Goal: Task Accomplishment & Management: Manage account settings

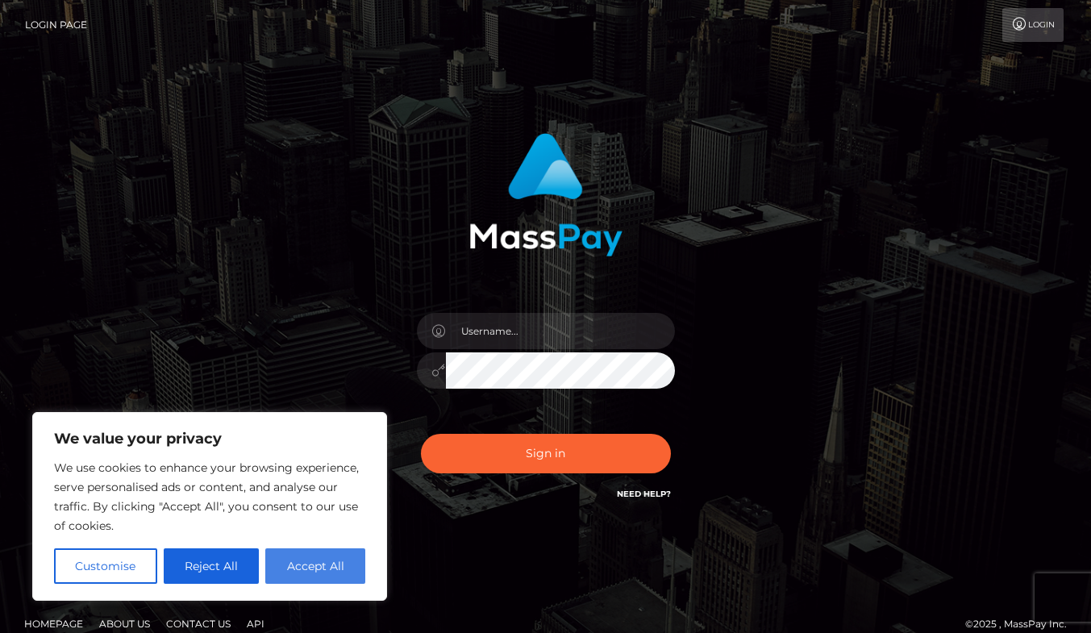
click at [321, 567] on button "Accept All" at bounding box center [315, 565] width 100 height 35
checkbox input "true"
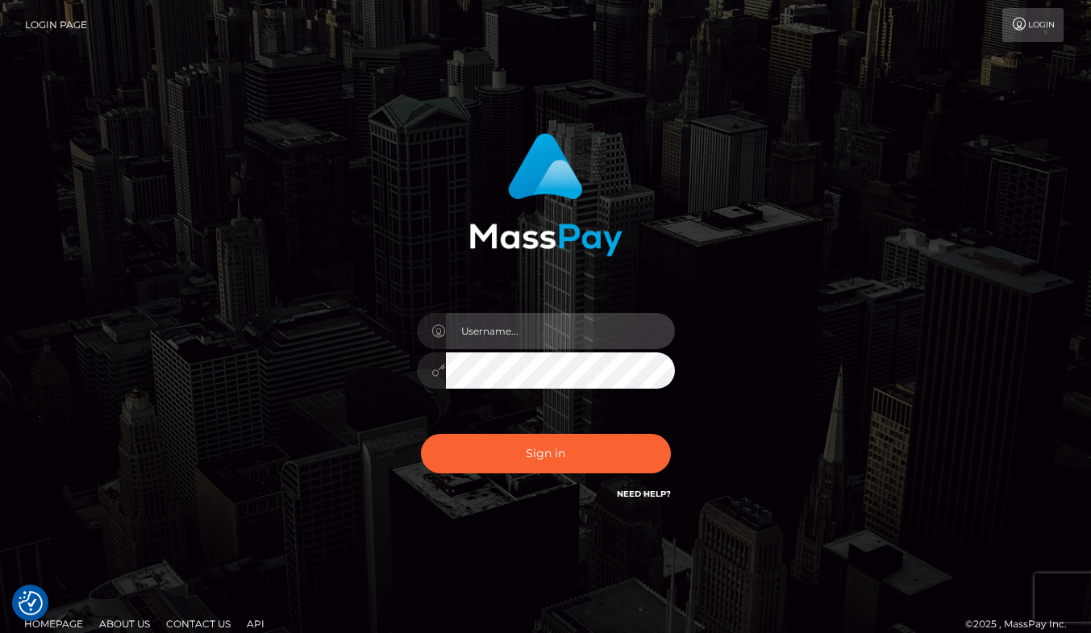
click at [491, 330] on input "text" at bounding box center [560, 331] width 229 height 36
type input "bradleyj73@gmail.com"
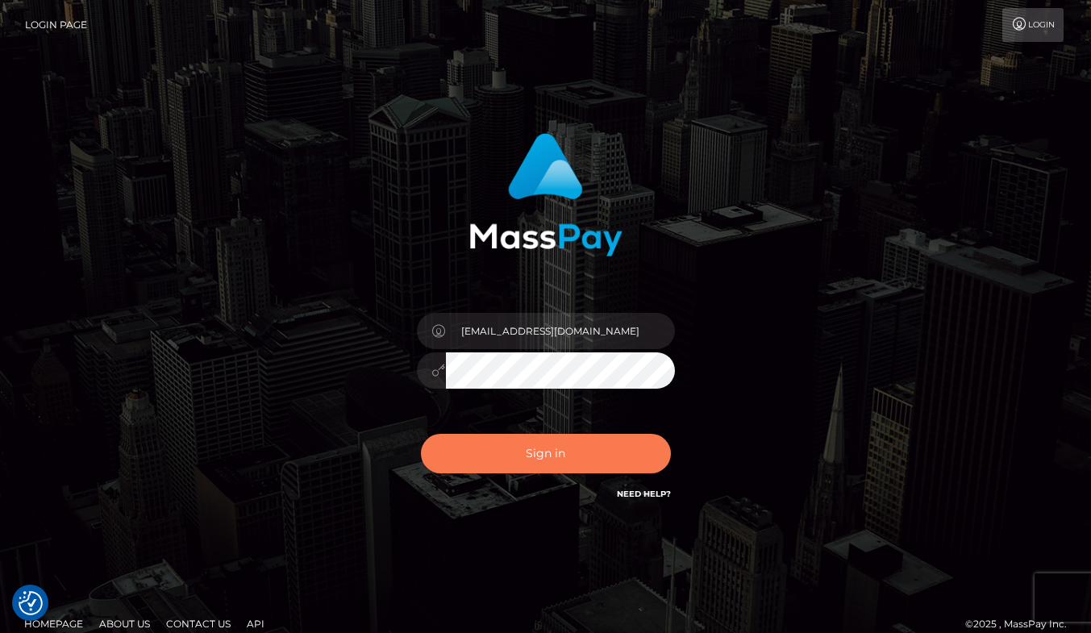
click at [514, 447] on button "Sign in" at bounding box center [546, 453] width 250 height 39
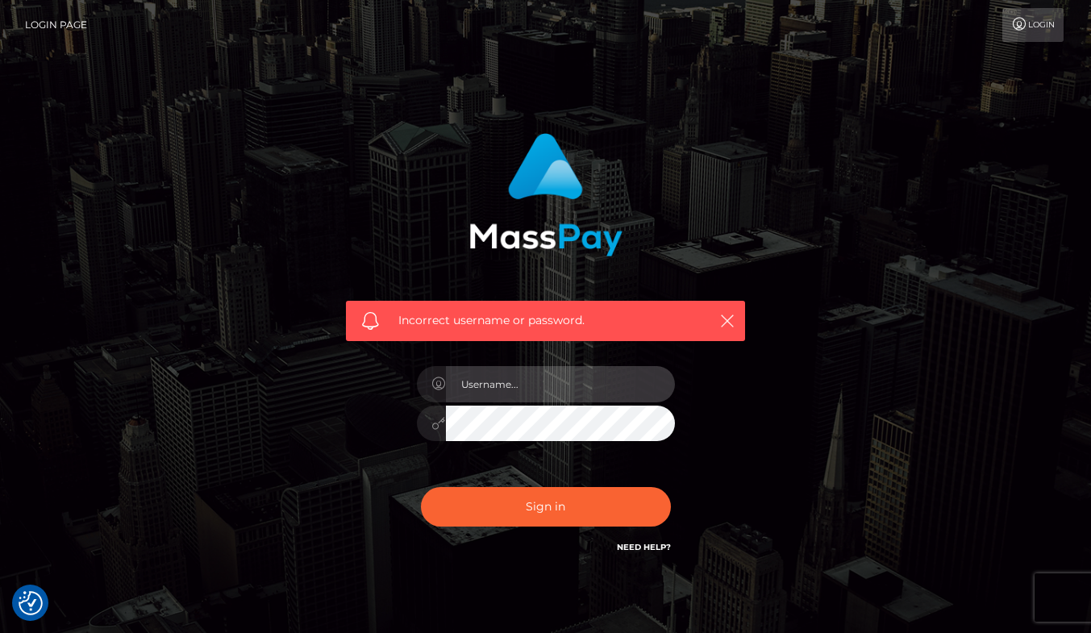
click at [537, 376] on input "text" at bounding box center [560, 384] width 229 height 36
type input "manager@tinosnh.com"
click at [421, 487] on button "Sign in" at bounding box center [546, 506] width 250 height 39
click at [659, 549] on link "Need Help?" at bounding box center [644, 547] width 54 height 10
click at [656, 548] on link "Need Help?" at bounding box center [644, 547] width 54 height 10
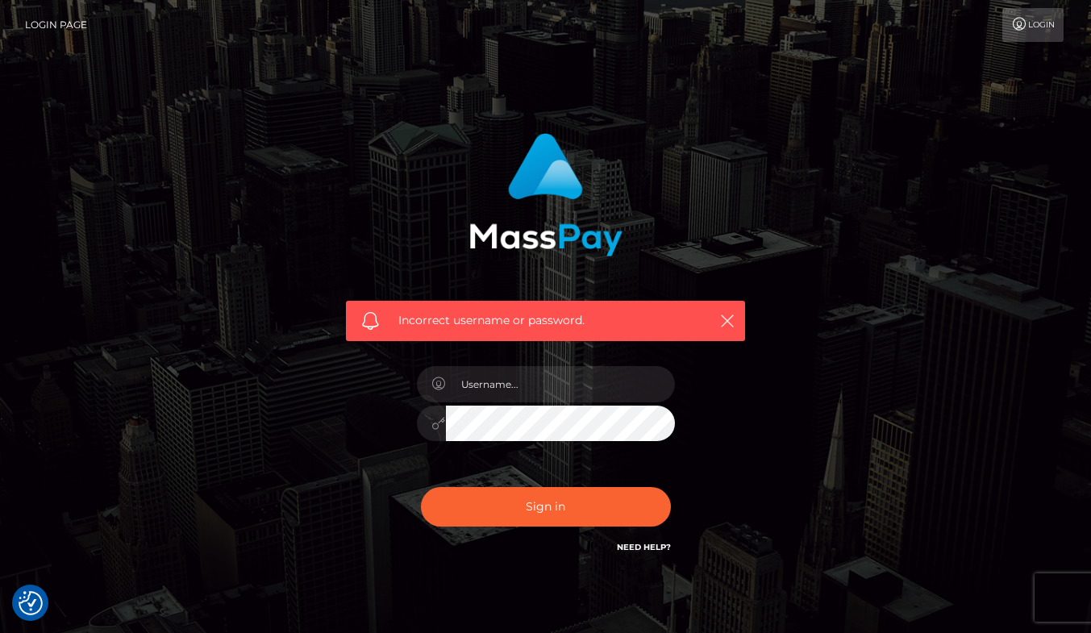
click at [641, 547] on link "Need Help?" at bounding box center [644, 547] width 54 height 10
click at [35, 19] on link "Login Page" at bounding box center [56, 25] width 62 height 34
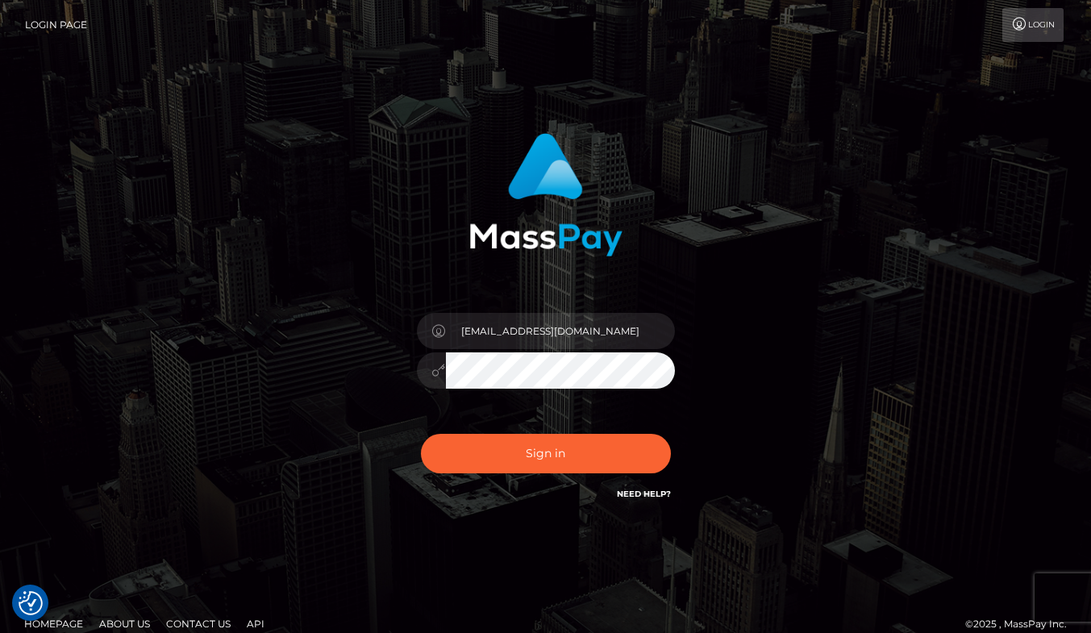
click at [1024, 27] on icon at bounding box center [1019, 24] width 17 height 13
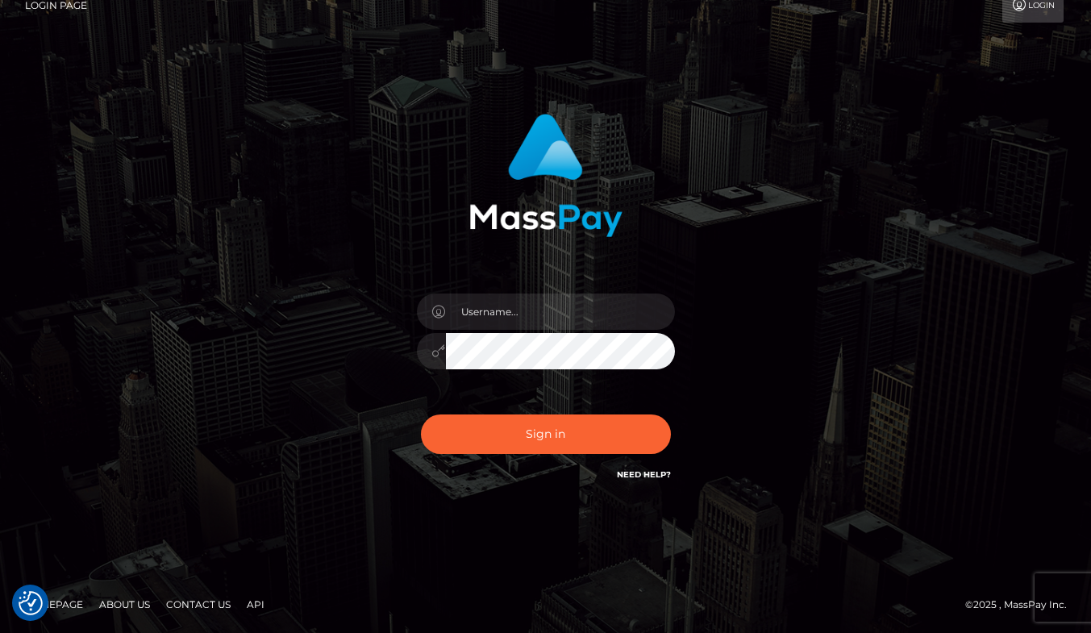
click at [638, 476] on link "Need Help?" at bounding box center [644, 474] width 54 height 10
click at [651, 473] on link "Need Help?" at bounding box center [644, 474] width 54 height 10
click at [650, 474] on link "Need Help?" at bounding box center [644, 474] width 54 height 10
click at [556, 158] on img at bounding box center [545, 175] width 153 height 123
click at [630, 474] on link "Need Help?" at bounding box center [644, 474] width 54 height 10
